Goal: Task Accomplishment & Management: Use online tool/utility

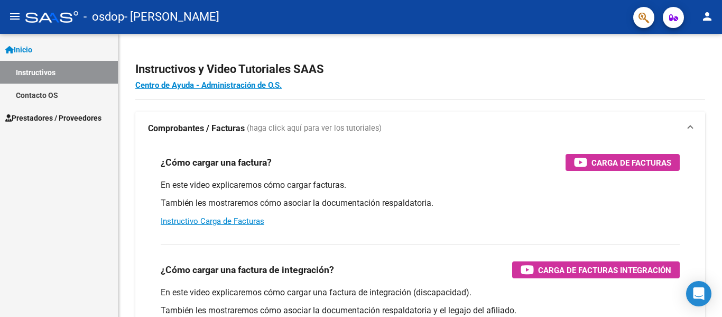
click at [62, 116] on span "Prestadores / Proveedores" at bounding box center [53, 118] width 96 height 12
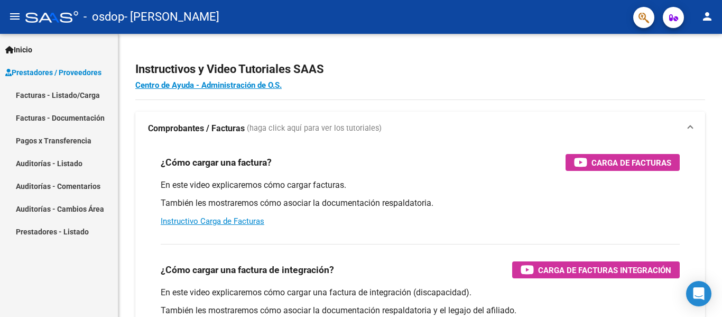
click at [68, 91] on link "Facturas - Listado/Carga" at bounding box center [59, 95] width 118 height 23
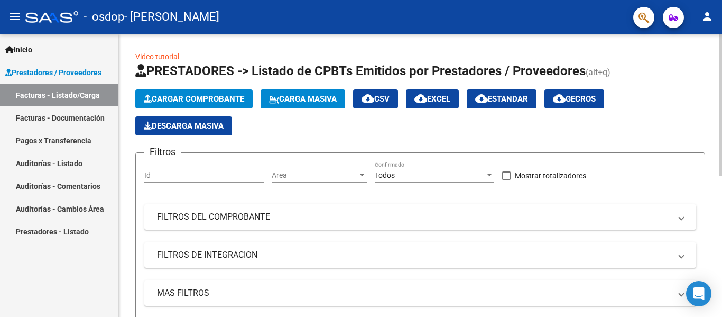
click at [212, 100] on span "Cargar Comprobante" at bounding box center [194, 99] width 100 height 10
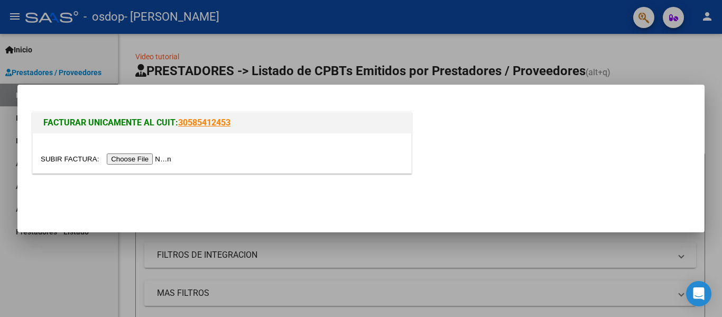
click at [187, 43] on div at bounding box center [361, 158] width 722 height 317
click at [187, 43] on div "Video tutorial PRESTADORES -> Listado de CPBTs Emitidos por Prestadores / Prove…" at bounding box center [420, 312] width 604 height 557
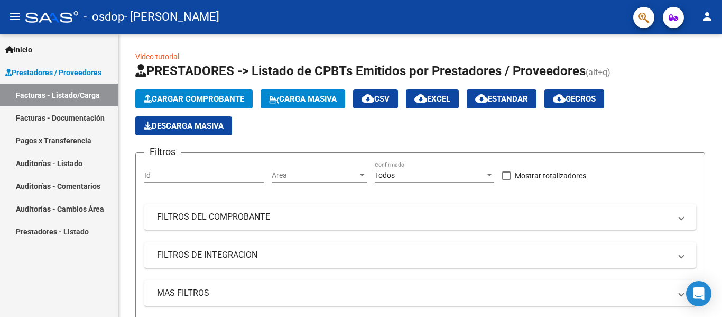
click at [187, 43] on div "Video tutorial PRESTADORES -> Listado de CPBTs Emitidos por Prestadores / Prove…" at bounding box center [420, 312] width 604 height 557
